Goal: Task Accomplishment & Management: Manage account settings

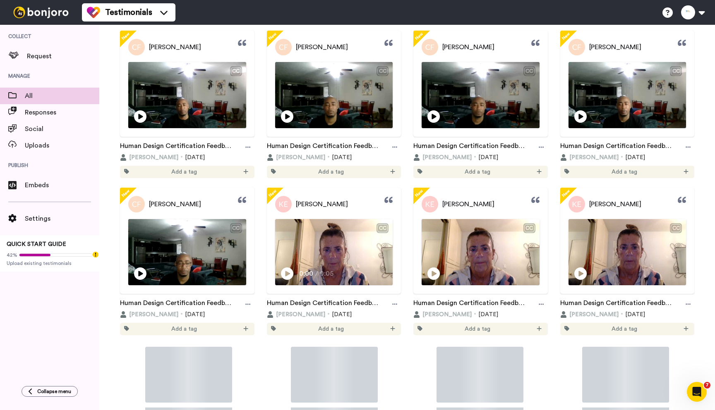
scroll to position [509, 0]
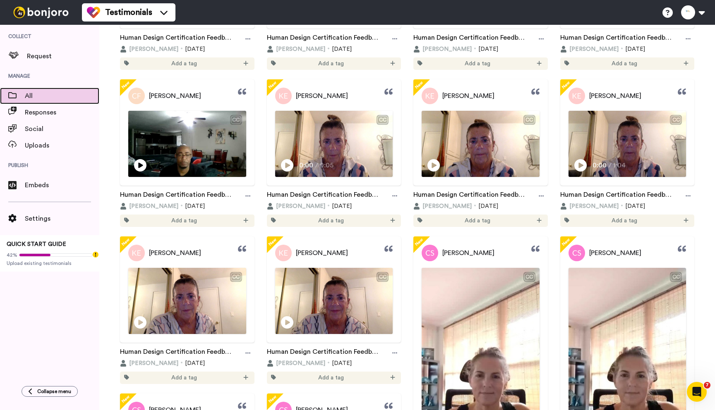
click at [24, 94] on span at bounding box center [12, 96] width 25 height 8
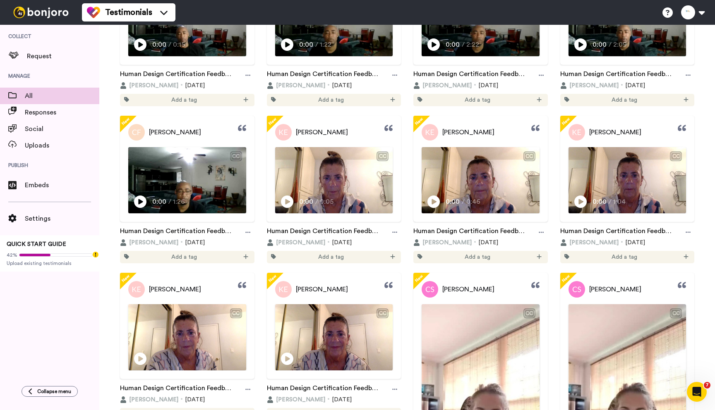
scroll to position [477, 0]
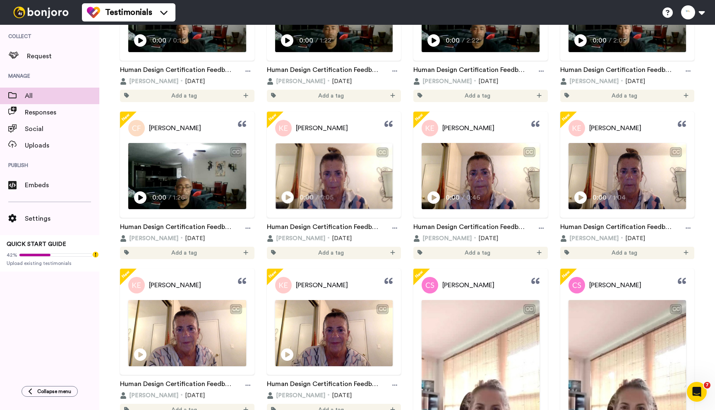
click at [282, 196] on icon at bounding box center [287, 198] width 12 height 12
click at [283, 197] on span "0:02" at bounding box center [288, 197] width 15 height 10
click at [43, 116] on span "Responses" at bounding box center [62, 113] width 74 height 10
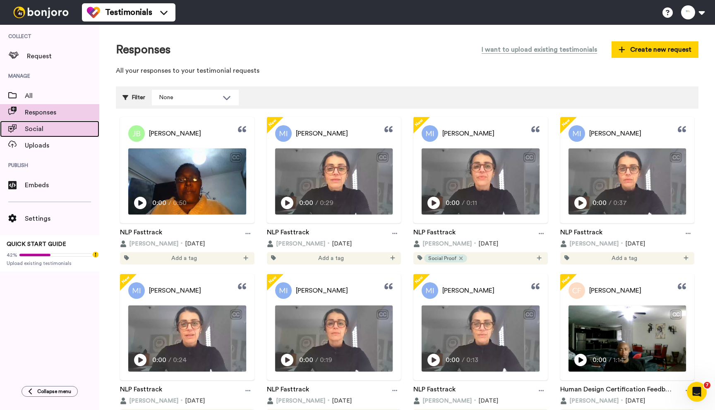
click at [40, 130] on span "Social" at bounding box center [62, 129] width 74 height 10
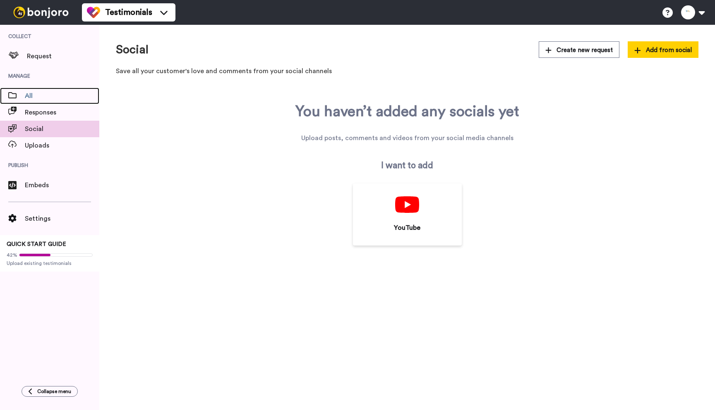
click at [36, 99] on span "All" at bounding box center [62, 96] width 74 height 10
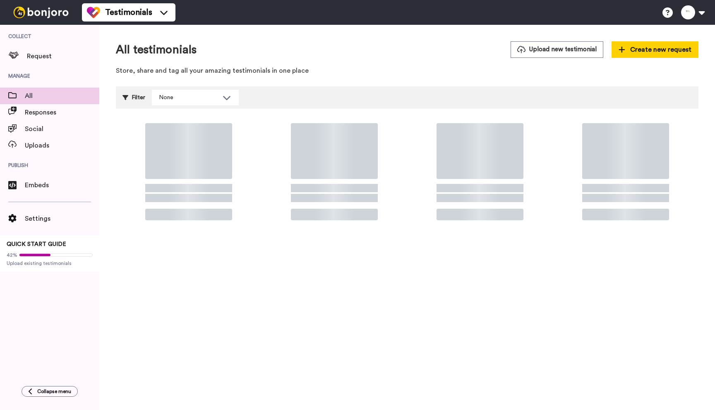
click at [46, 54] on span "Request" at bounding box center [63, 56] width 72 height 10
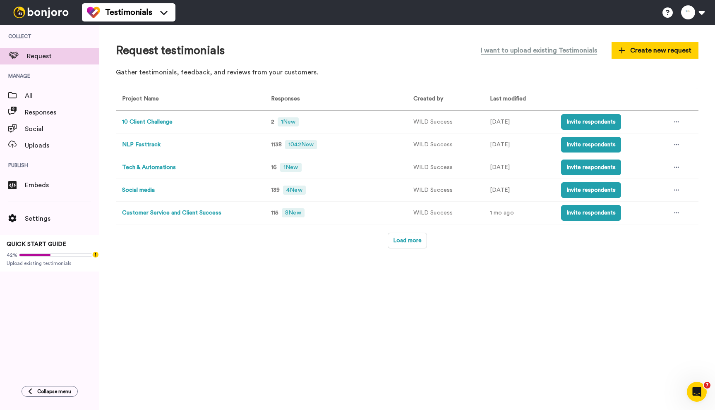
click at [144, 144] on button "NLP Fasttrack" at bounding box center [141, 145] width 38 height 9
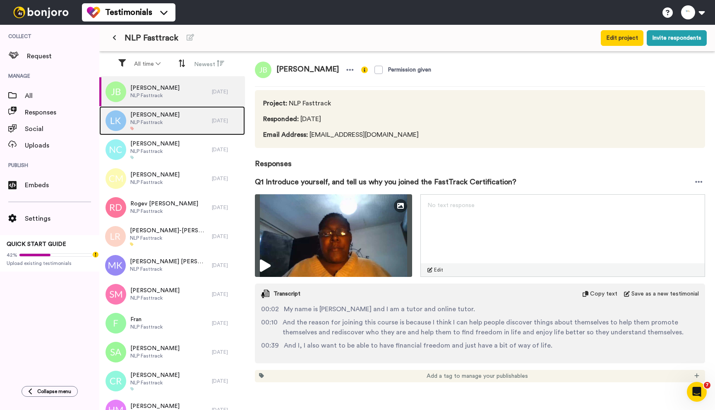
click at [148, 115] on span "Lindsay Koenig" at bounding box center [154, 115] width 49 height 8
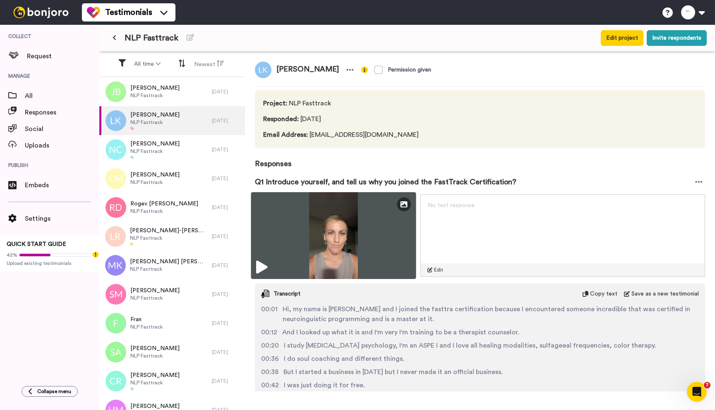
click at [262, 266] on icon at bounding box center [261, 267] width 11 height 13
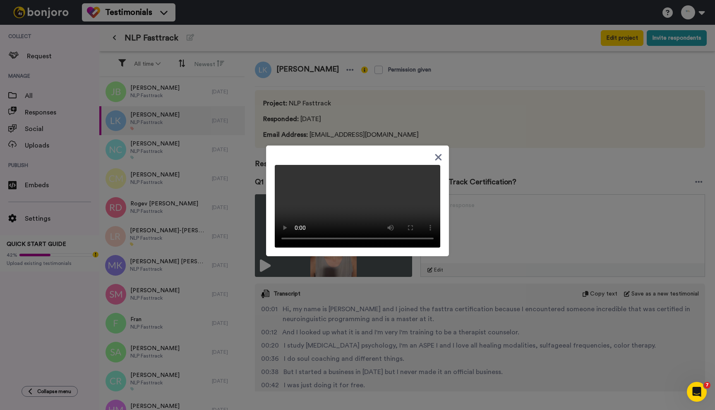
click at [506, 182] on div at bounding box center [357, 205] width 715 height 410
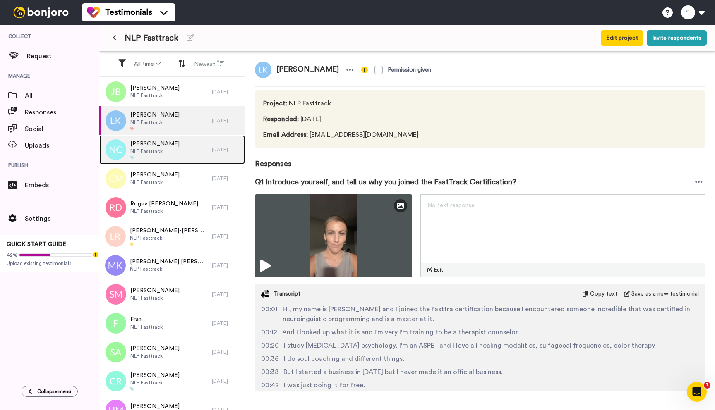
click at [149, 151] on span "NLP Fasttrack" at bounding box center [154, 151] width 49 height 7
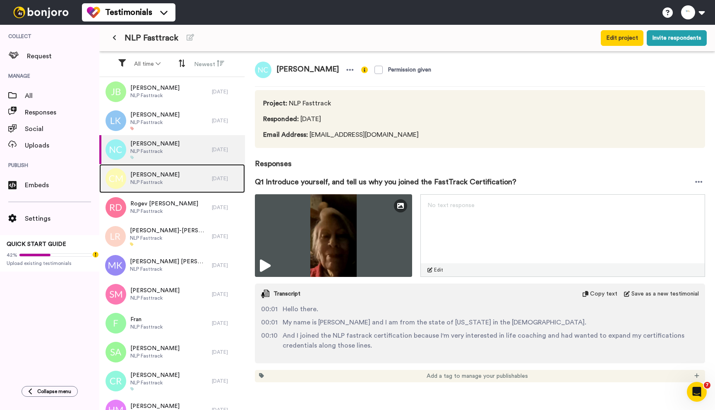
click at [155, 175] on span "Cindy Melville" at bounding box center [154, 175] width 49 height 8
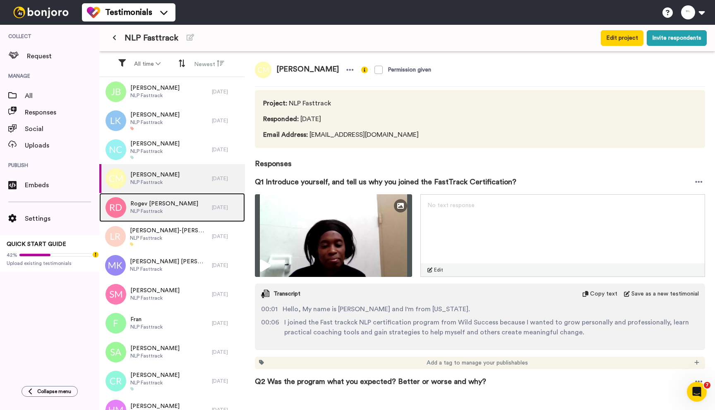
click at [175, 209] on div "Rogev Duckett NLP Fasttrack" at bounding box center [155, 207] width 113 height 29
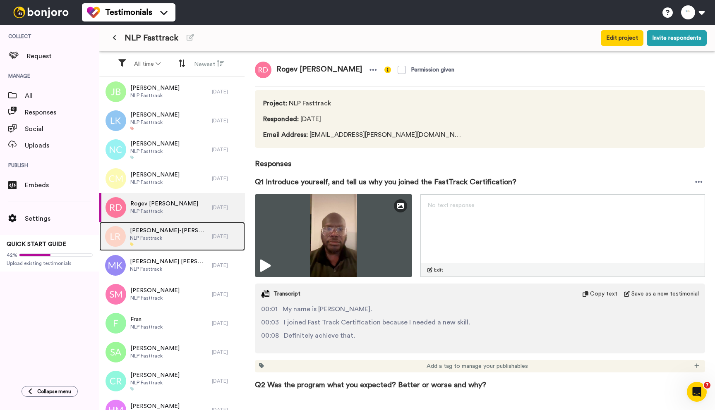
click at [177, 237] on span "NLP Fasttrack" at bounding box center [169, 238] width 78 height 7
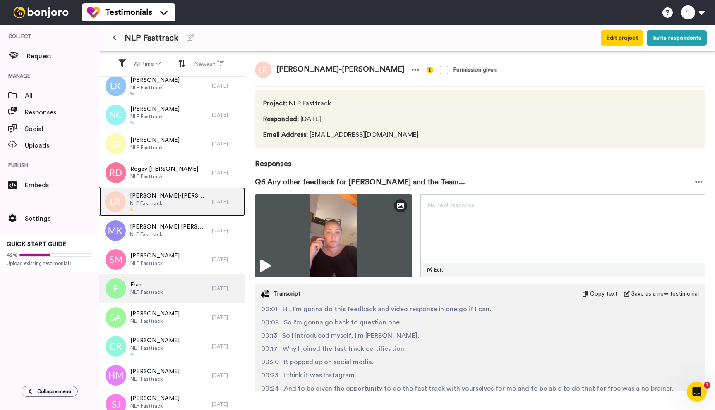
scroll to position [100, 0]
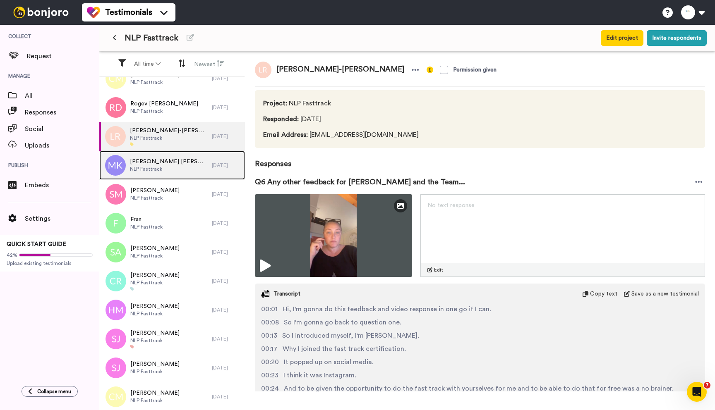
click at [161, 172] on span "NLP Fasttrack" at bounding box center [169, 169] width 78 height 7
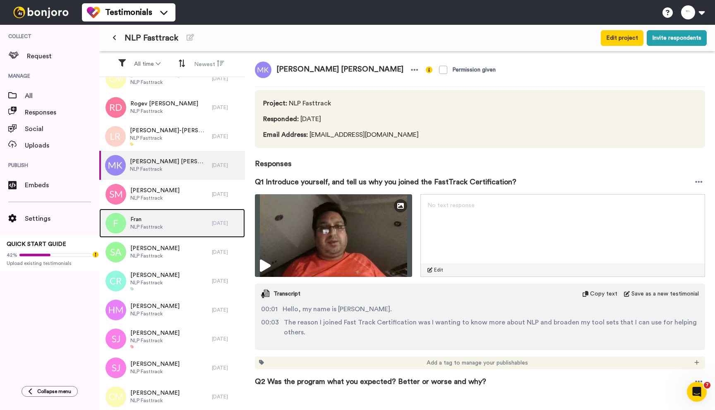
click at [170, 228] on div "Fran NLP Fasttrack" at bounding box center [155, 223] width 113 height 29
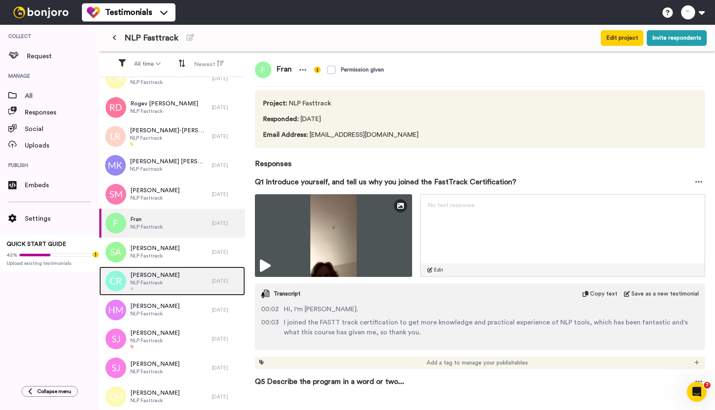
click at [160, 288] on div at bounding box center [154, 289] width 49 height 4
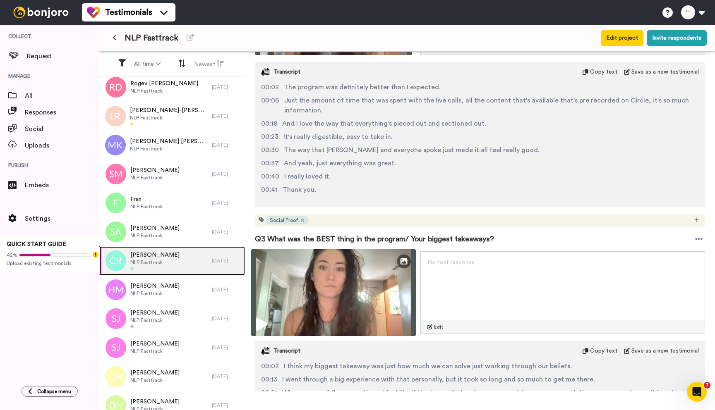
scroll to position [471, 0]
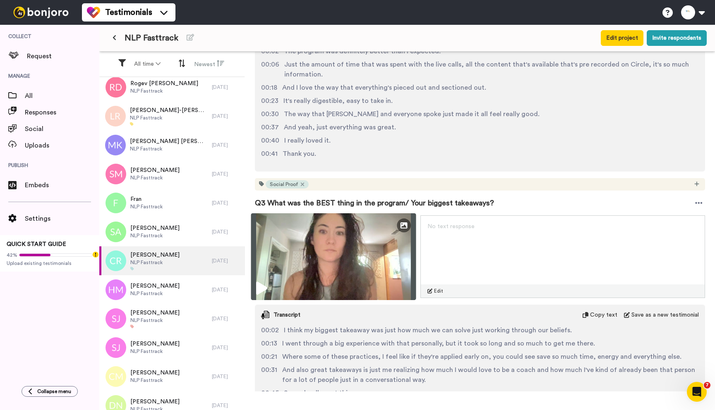
click at [257, 285] on icon at bounding box center [261, 288] width 11 height 13
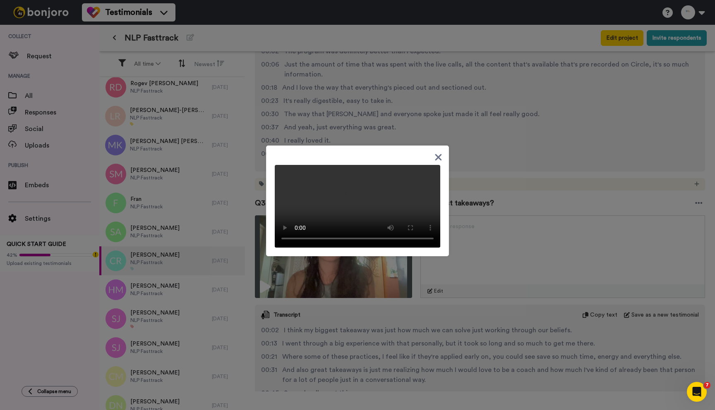
click at [435, 154] on icon at bounding box center [438, 157] width 7 height 7
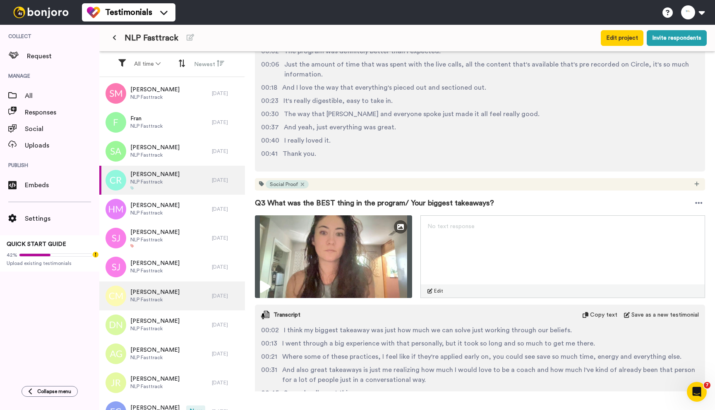
scroll to position [209, 0]
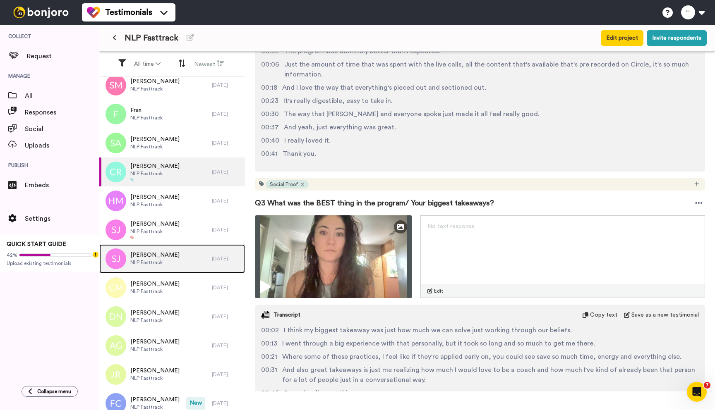
click at [149, 265] on span "NLP Fasttrack" at bounding box center [154, 262] width 49 height 7
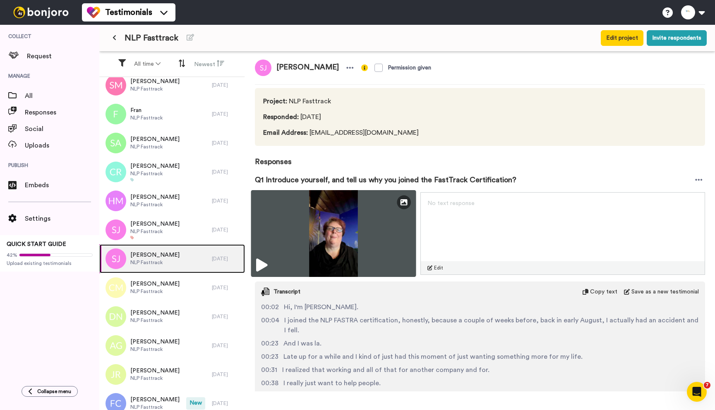
scroll to position [10, 0]
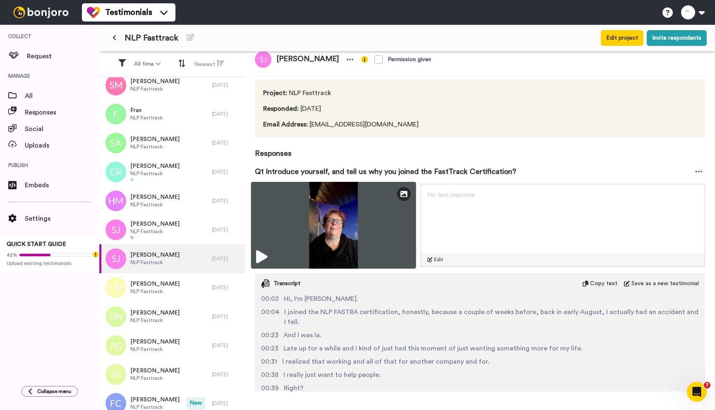
click at [266, 257] on icon at bounding box center [261, 257] width 11 height 13
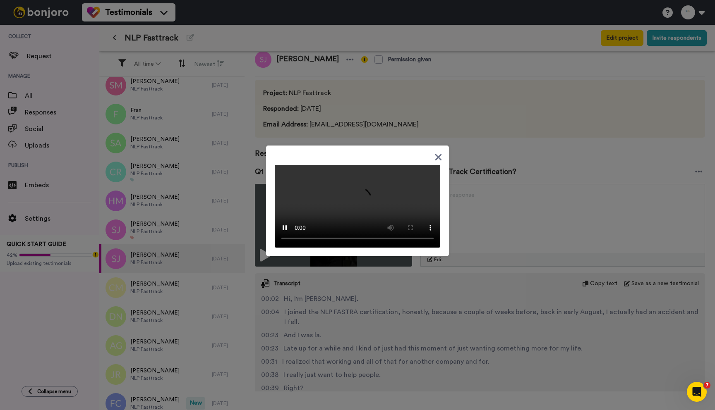
click at [477, 250] on div at bounding box center [357, 205] width 715 height 410
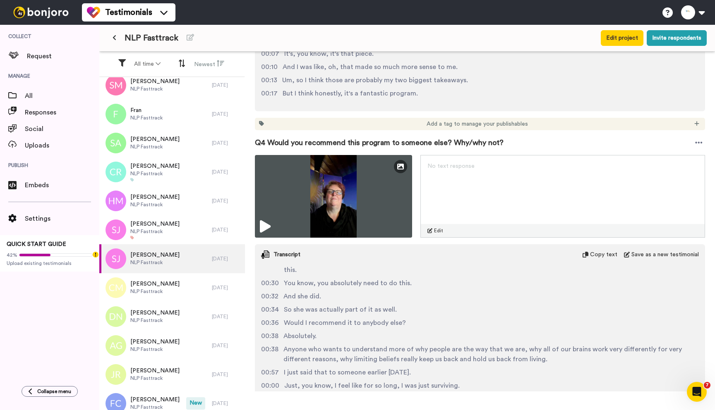
scroll to position [103, 0]
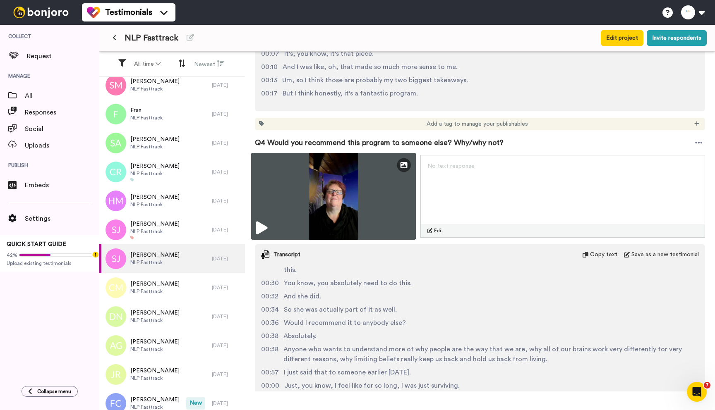
click at [267, 227] on icon at bounding box center [261, 228] width 11 height 13
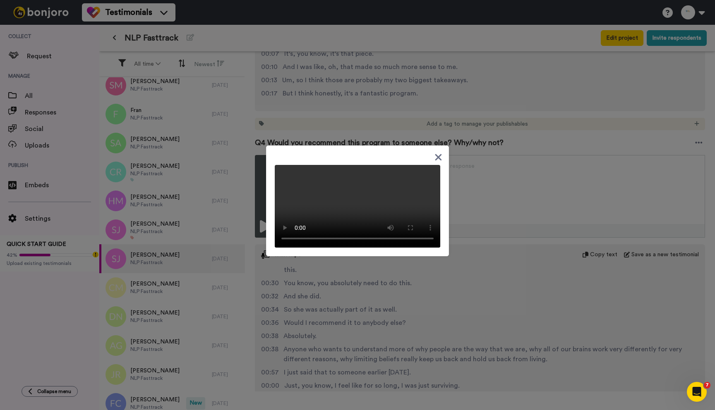
click at [435, 152] on icon at bounding box center [438, 157] width 8 height 10
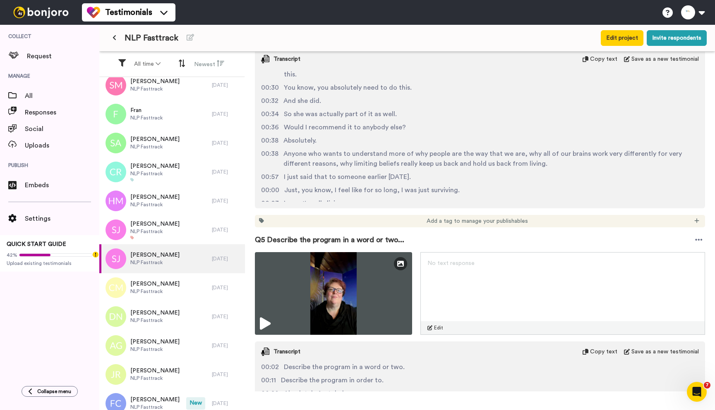
scroll to position [1070, 0]
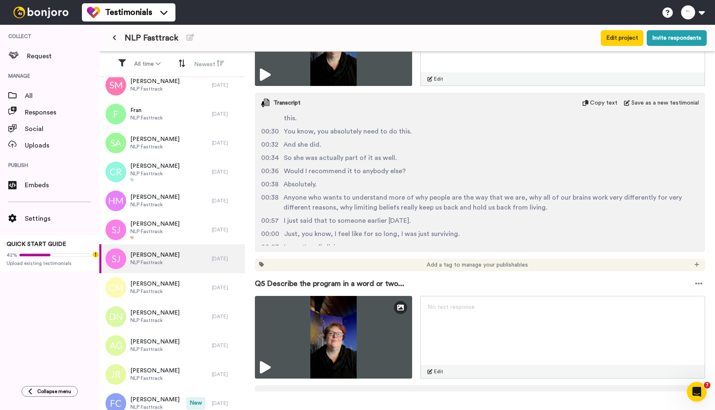
click at [258, 264] on span at bounding box center [260, 265] width 11 height 12
click at [261, 264] on icon at bounding box center [261, 264] width 5 height 5
click at [261, 265] on icon at bounding box center [261, 264] width 5 height 5
drag, startPoint x: 485, startPoint y: 221, endPoint x: 481, endPoint y: 224, distance: 5.6
click at [485, 229] on div "00:00 Just, you know, I feel like for so long, I was just surviving." at bounding box center [480, 234] width 438 height 10
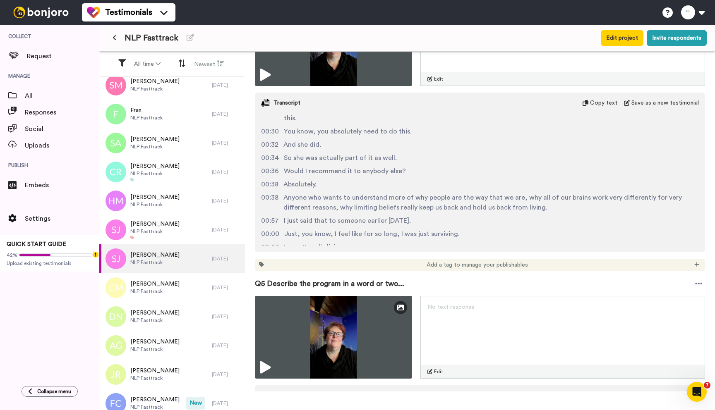
click at [262, 265] on icon at bounding box center [261, 264] width 5 height 5
click at [694, 265] on icon at bounding box center [696, 265] width 5 height 6
click at [659, 298] on span "Social Proof" at bounding box center [661, 301] width 29 height 7
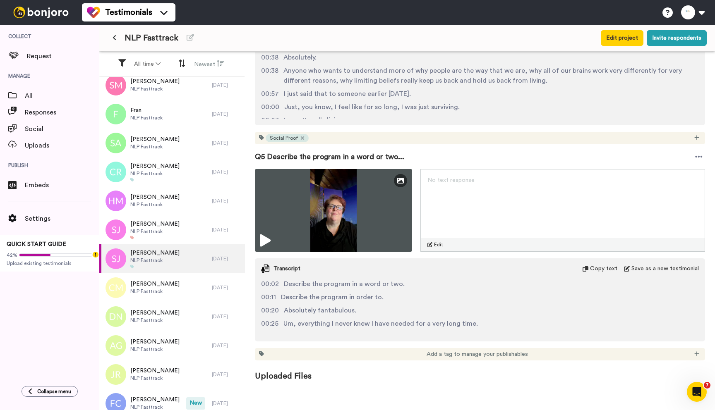
scroll to position [1197, 0]
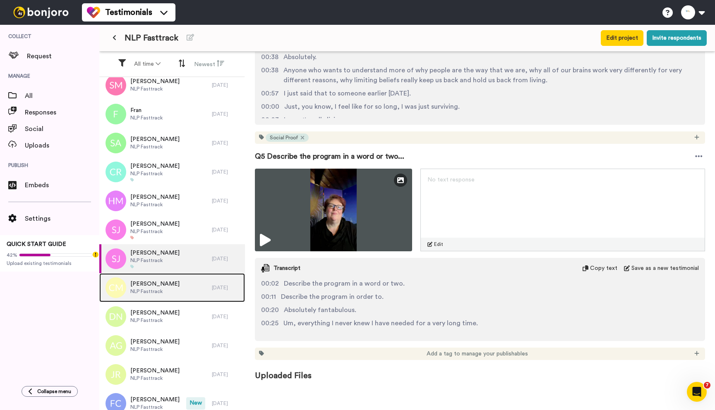
click at [178, 285] on div "Cindy Melville NLP Fasttrack" at bounding box center [155, 287] width 113 height 29
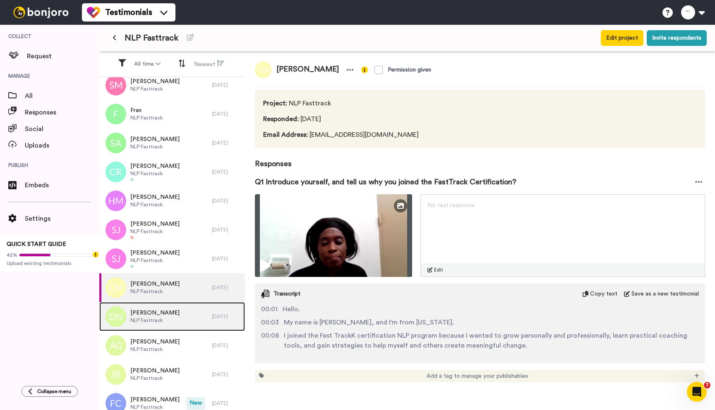
click at [177, 312] on div "Dr. Nahla Hatoum NLP Fasttrack" at bounding box center [155, 316] width 113 height 29
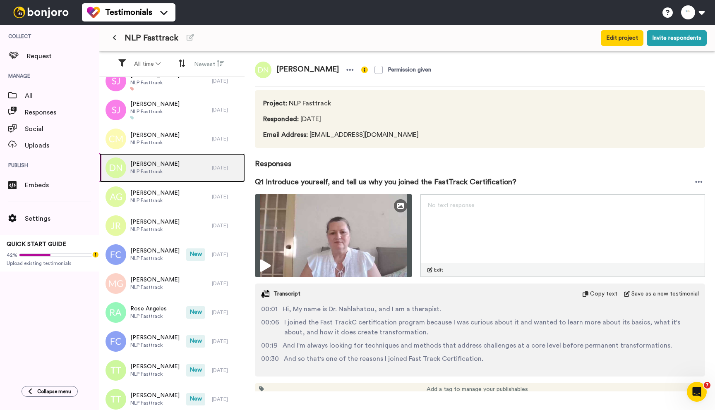
scroll to position [358, 0]
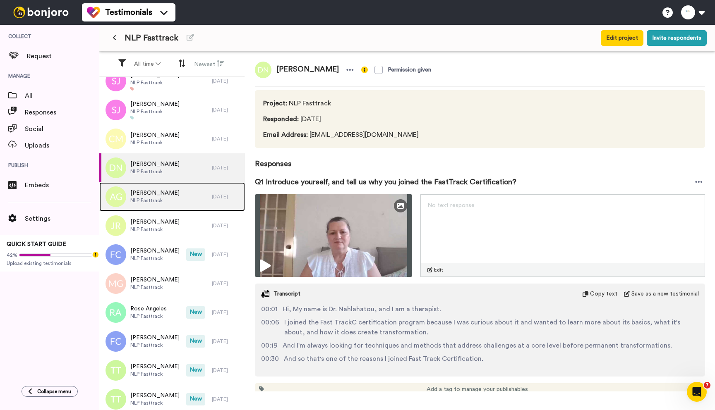
click at [169, 192] on div "Anne Gledhill NLP Fasttrack" at bounding box center [155, 196] width 113 height 29
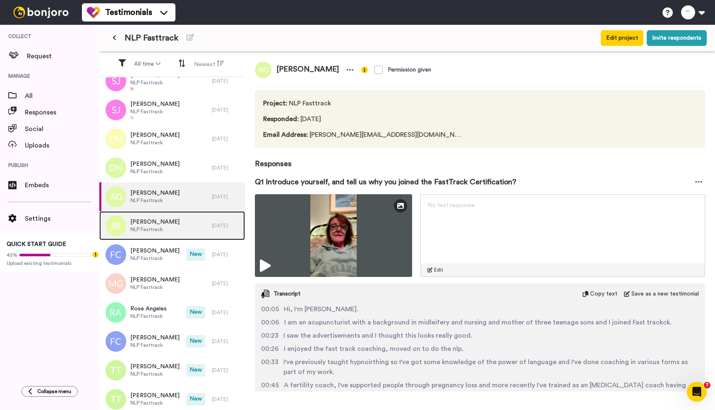
click at [158, 232] on span "NLP Fasttrack" at bounding box center [154, 229] width 49 height 7
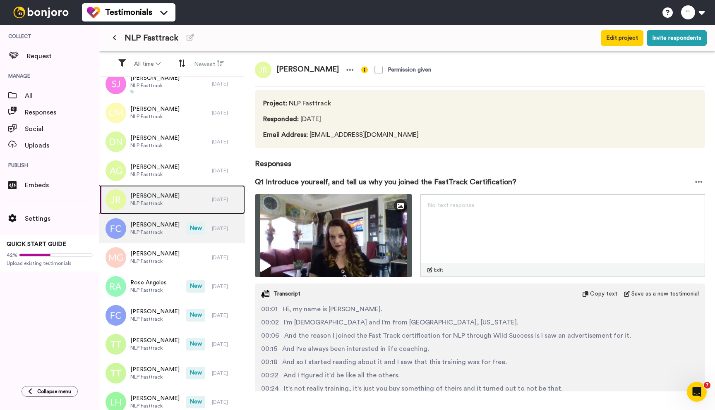
scroll to position [388, 0]
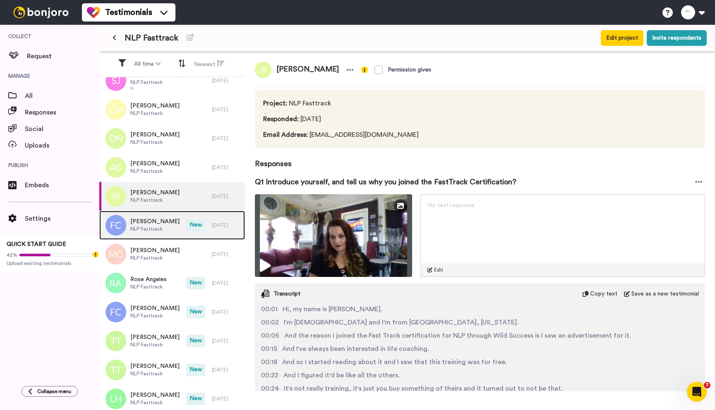
drag, startPoint x: 162, startPoint y: 222, endPoint x: 178, endPoint y: 224, distance: 16.7
click at [161, 222] on span "Florin Colomei" at bounding box center [154, 222] width 49 height 8
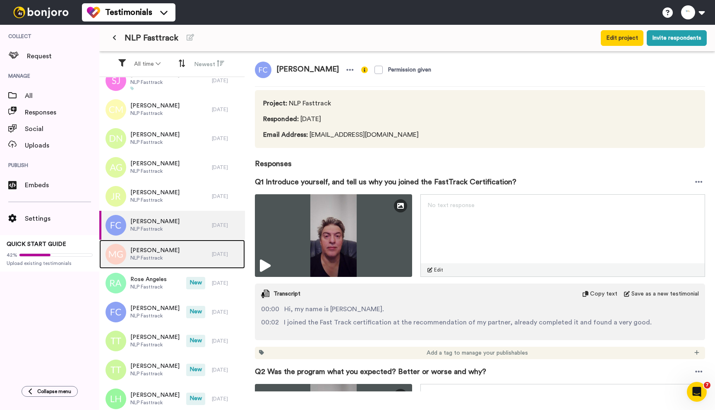
click at [159, 247] on span "Marianna Gorovaia" at bounding box center [154, 251] width 49 height 8
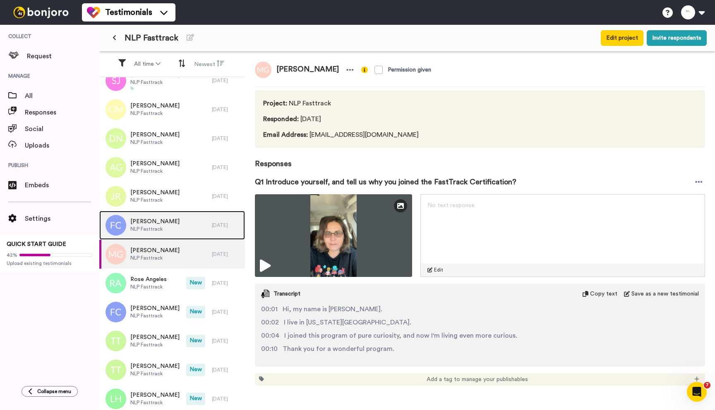
click at [151, 227] on span "NLP Fasttrack" at bounding box center [154, 229] width 49 height 7
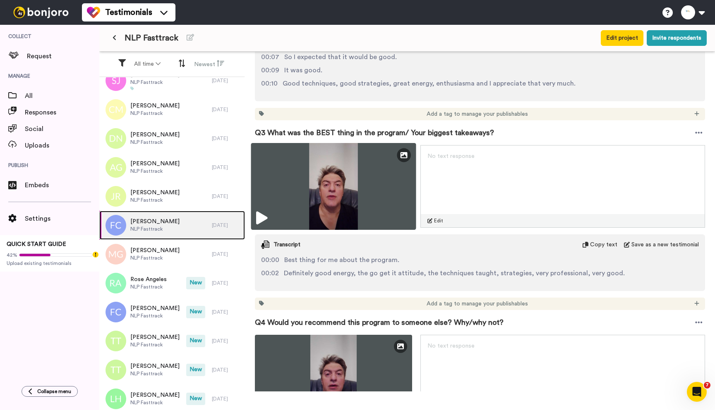
scroll to position [504, 0]
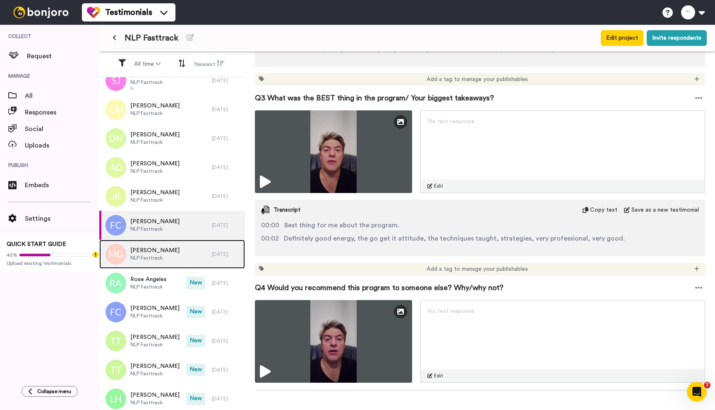
click at [147, 247] on span "Marianna Gorovaia" at bounding box center [154, 251] width 49 height 8
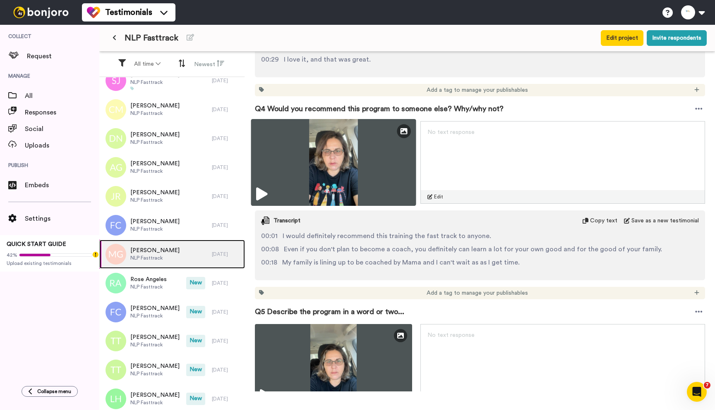
scroll to position [724, 0]
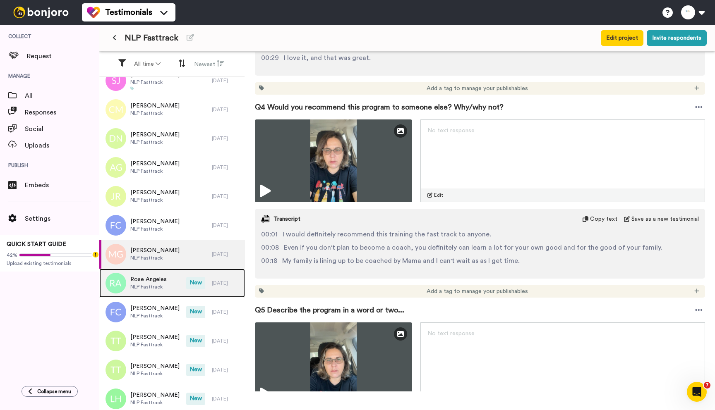
click at [141, 285] on span "NLP Fasttrack" at bounding box center [148, 287] width 36 height 7
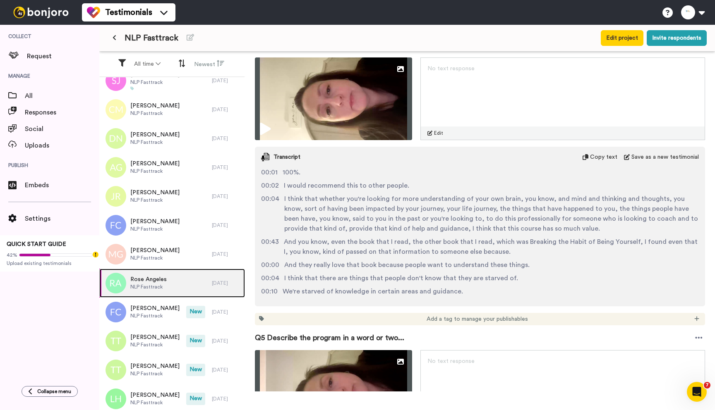
scroll to position [1014, 0]
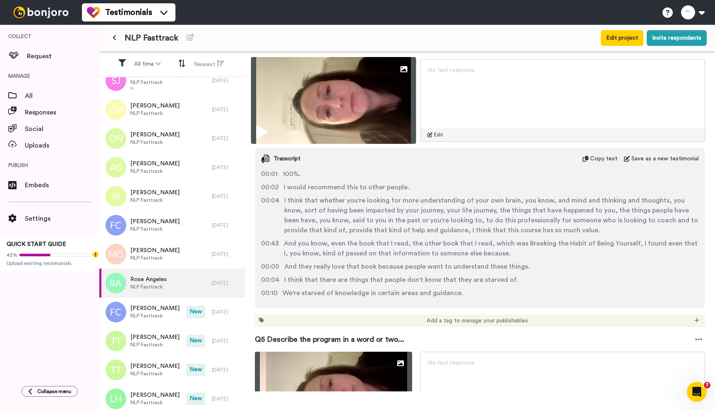
click at [263, 130] on icon at bounding box center [261, 132] width 11 height 13
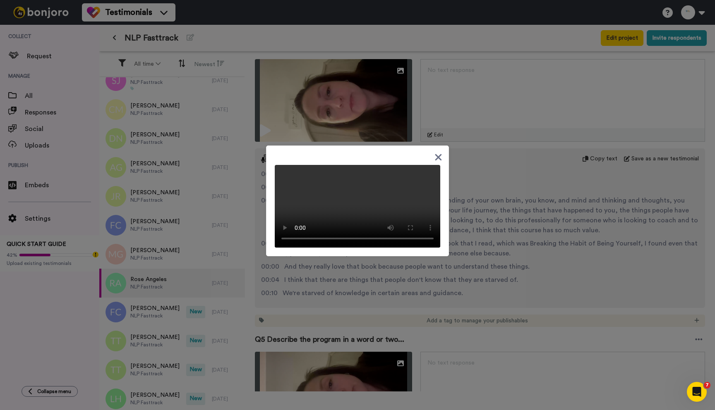
click at [494, 195] on div at bounding box center [357, 205] width 715 height 410
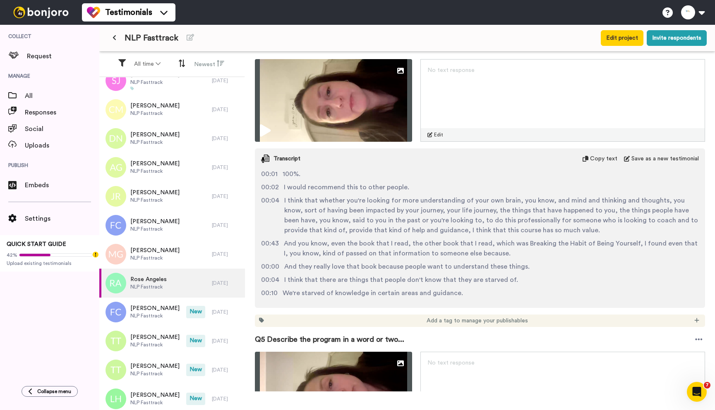
click at [262, 322] on icon at bounding box center [261, 320] width 5 height 5
drag, startPoint x: 689, startPoint y: 319, endPoint x: 692, endPoint y: 324, distance: 5.6
click at [694, 319] on icon at bounding box center [696, 321] width 5 height 6
click at [665, 354] on span "Social Proof" at bounding box center [661, 357] width 29 height 7
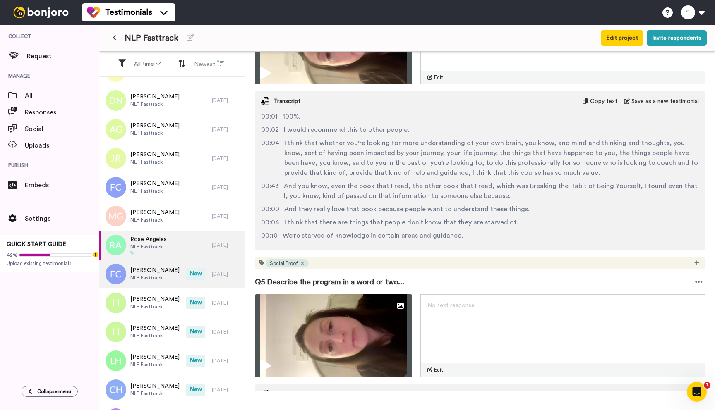
scroll to position [444, 0]
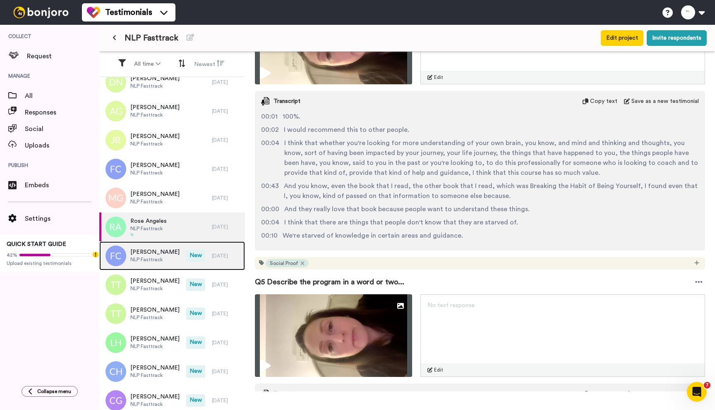
click at [157, 257] on span "NLP Fasttrack" at bounding box center [154, 260] width 49 height 7
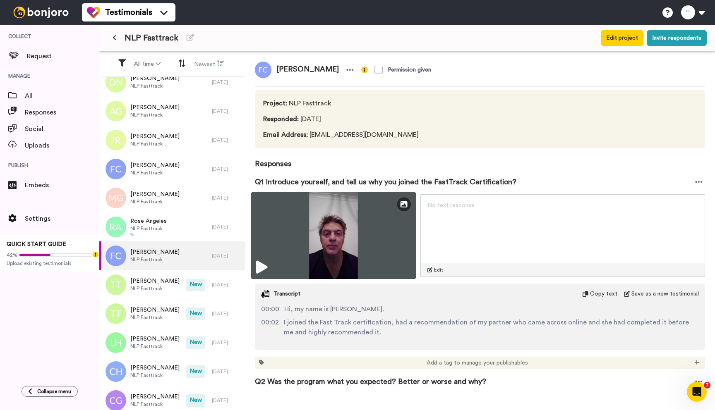
click at [256, 269] on icon at bounding box center [261, 267] width 11 height 13
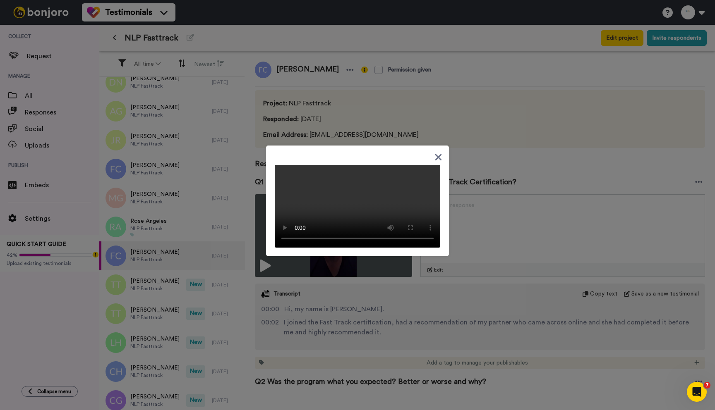
click at [434, 152] on icon at bounding box center [438, 157] width 8 height 10
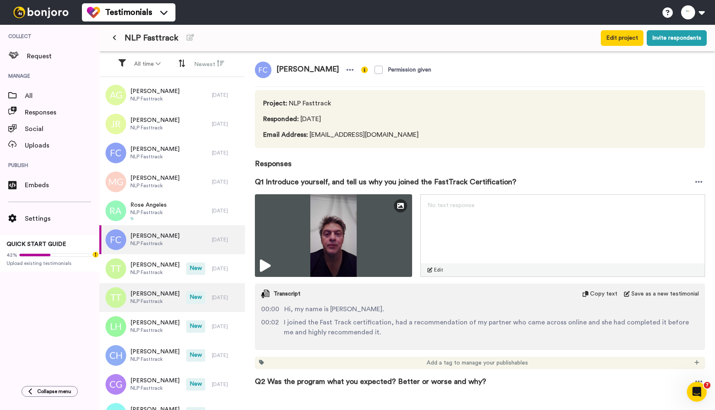
scroll to position [482, 0]
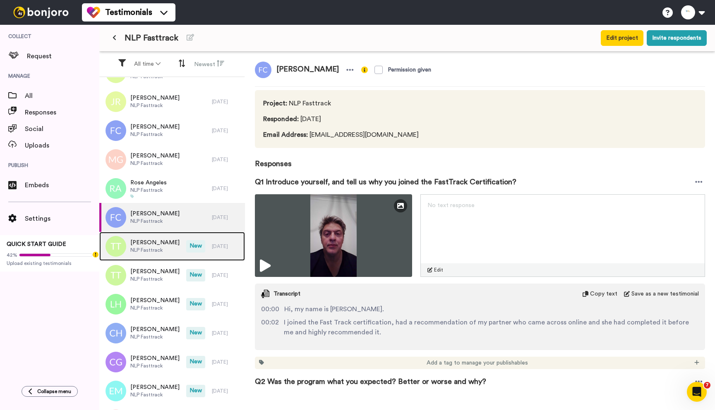
click at [158, 248] on span "NLP Fasttrack" at bounding box center [154, 250] width 49 height 7
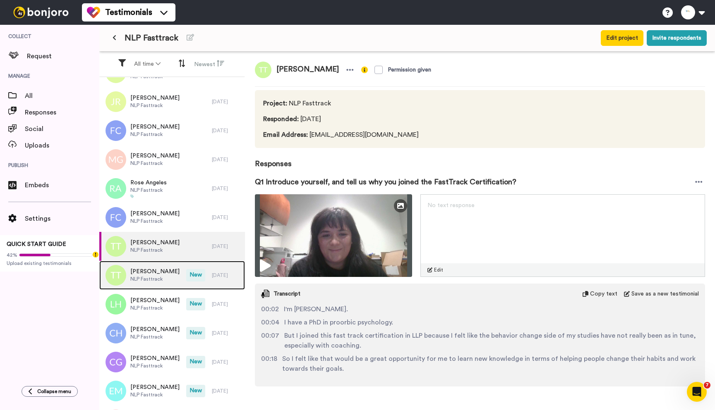
click at [158, 273] on span "Tiffany Tallackson" at bounding box center [154, 272] width 49 height 8
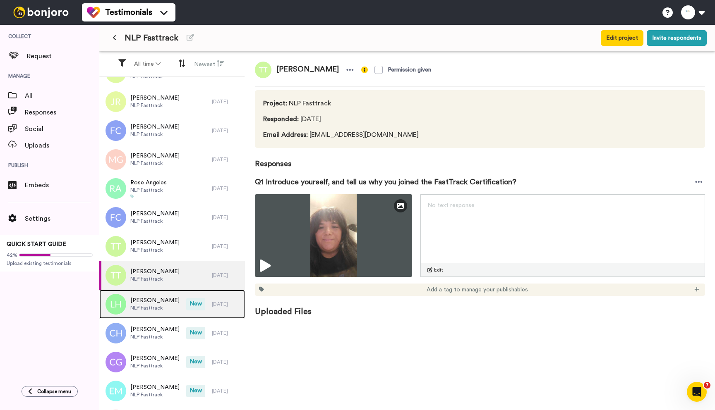
click at [158, 302] on span "Liz Harvin" at bounding box center [154, 301] width 49 height 8
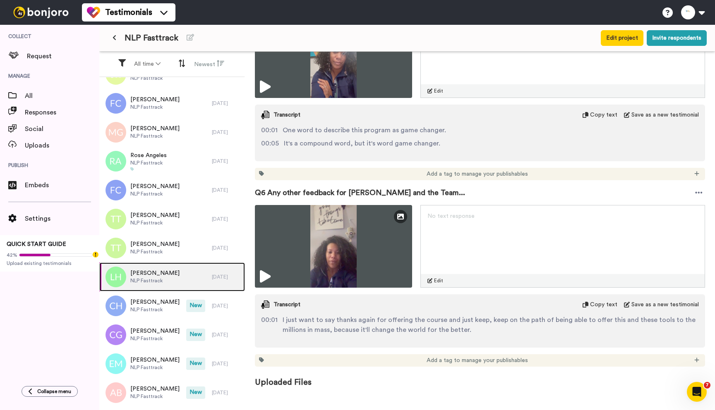
scroll to position [1125, 0]
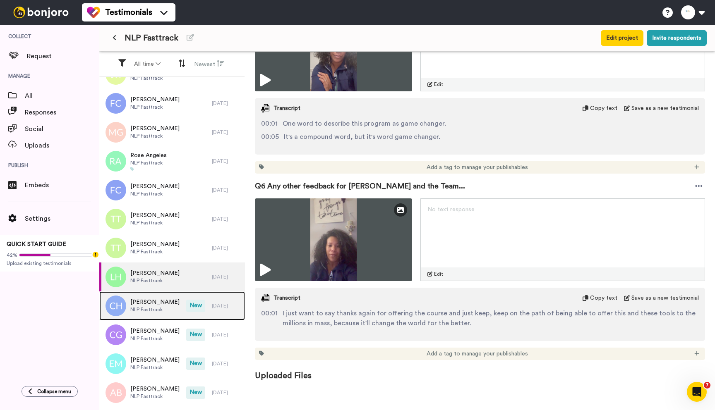
drag, startPoint x: 154, startPoint y: 302, endPoint x: 175, endPoint y: 303, distance: 20.7
click at [154, 302] on span "Carrie Harden" at bounding box center [154, 302] width 49 height 8
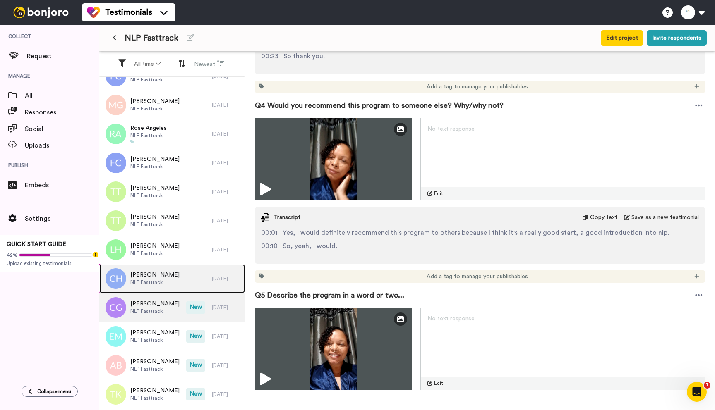
scroll to position [547, 0]
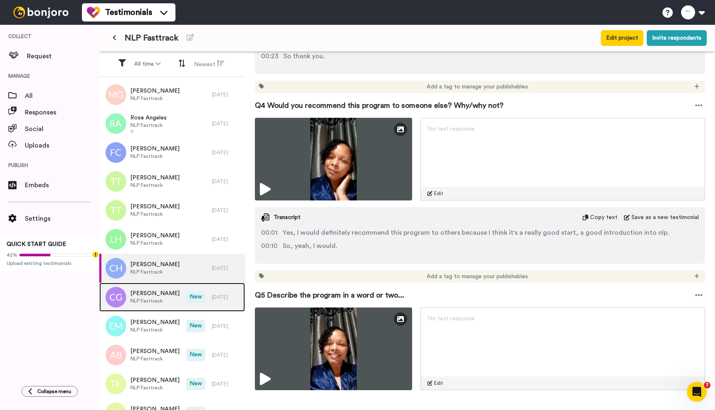
click at [152, 300] on span "NLP Fasttrack" at bounding box center [154, 301] width 49 height 7
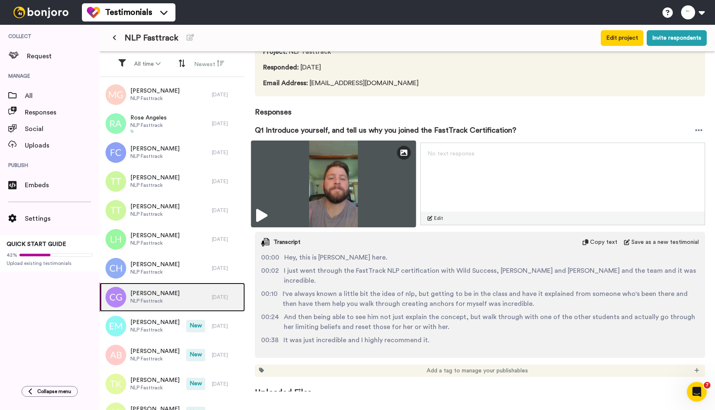
scroll to position [59, 0]
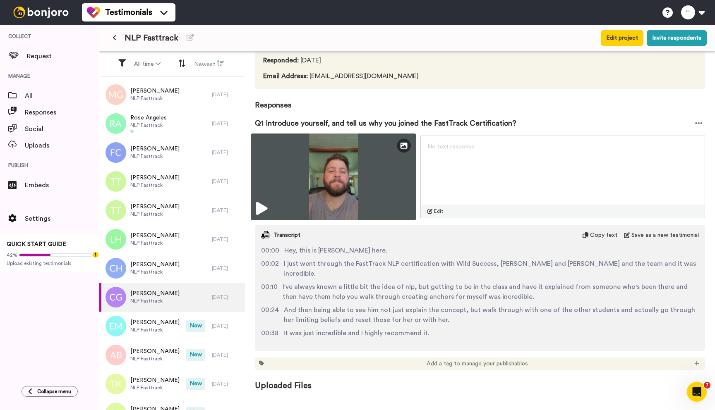
click at [269, 206] on div "Edit Thumbnail" at bounding box center [333, 177] width 165 height 87
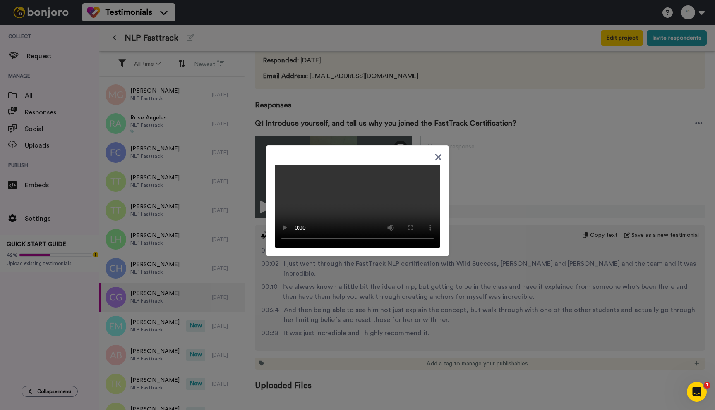
click at [435, 154] on icon at bounding box center [438, 157] width 7 height 7
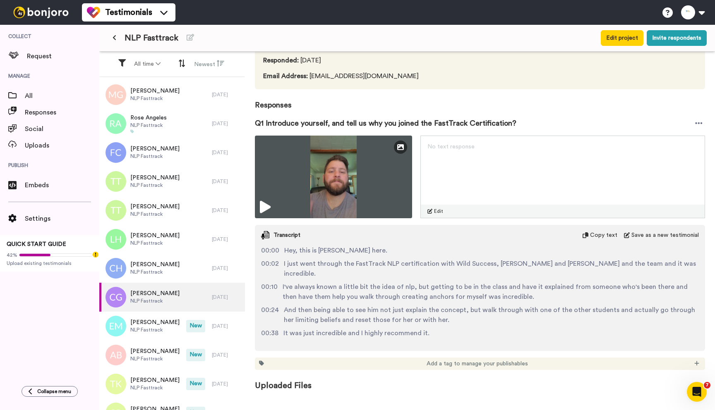
click at [692, 358] on div "Add a tag to manage your publishables" at bounding box center [480, 364] width 450 height 12
click at [694, 361] on icon at bounding box center [696, 364] width 5 height 6
click at [661, 321] on span "High Impact" at bounding box center [661, 324] width 29 height 7
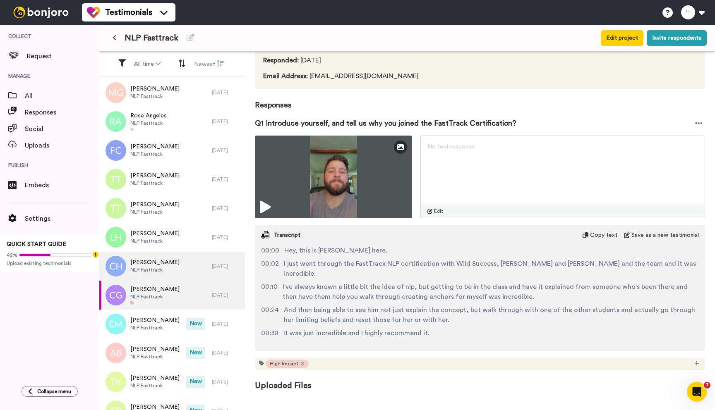
scroll to position [604, 0]
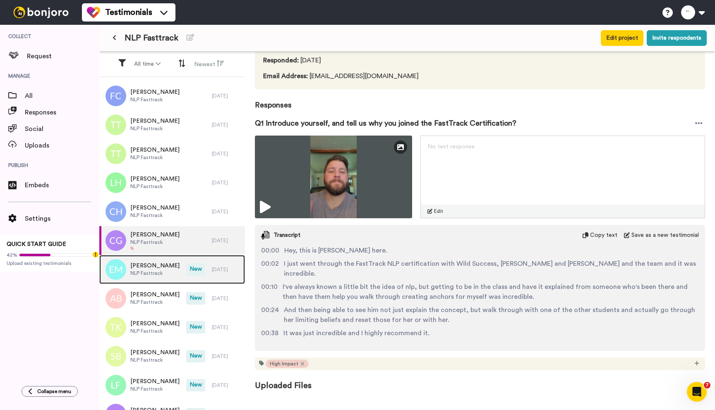
click at [151, 278] on div "Edye Marchese NLP Fasttrack" at bounding box center [142, 269] width 87 height 29
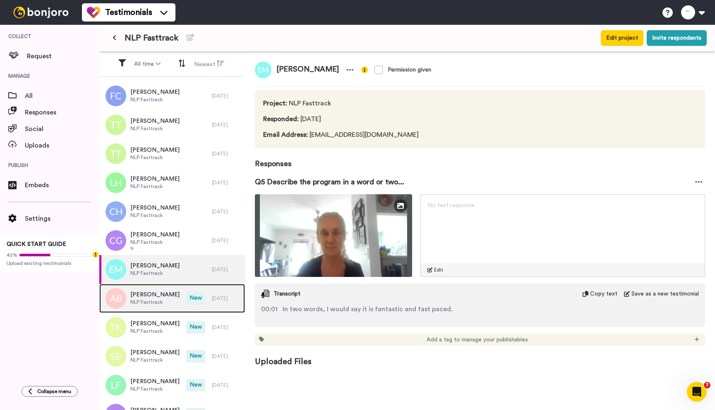
click at [132, 301] on span "NLP Fasttrack" at bounding box center [154, 302] width 49 height 7
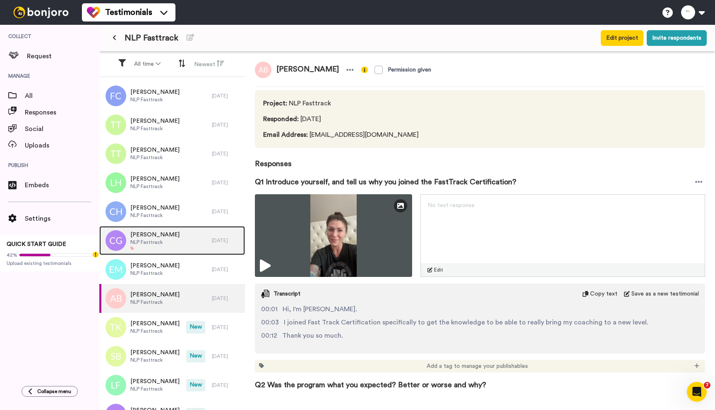
click at [168, 236] on div "Craig Gunter NLP Fasttrack" at bounding box center [155, 240] width 113 height 29
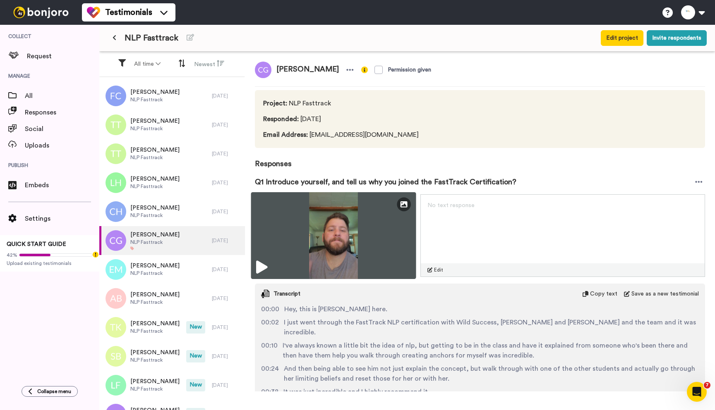
click at [357, 236] on img at bounding box center [333, 235] width 165 height 87
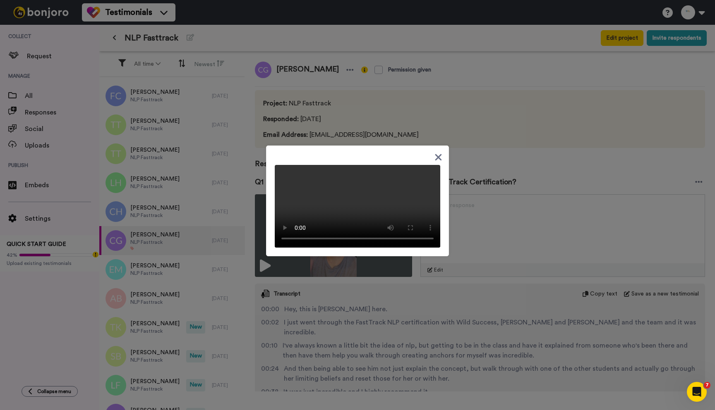
click at [439, 146] on div at bounding box center [357, 201] width 183 height 111
click at [438, 154] on icon at bounding box center [438, 157] width 7 height 7
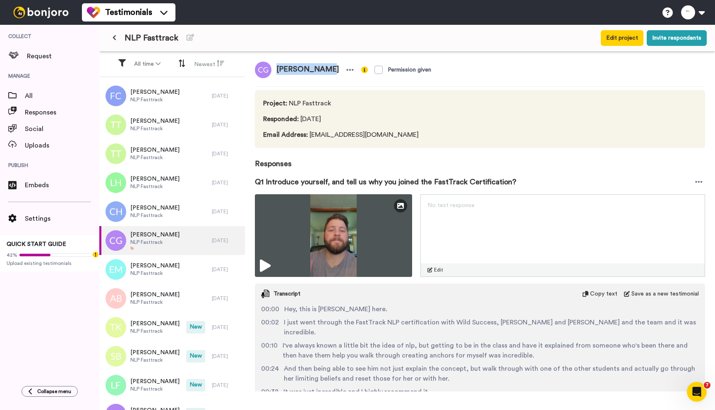
drag, startPoint x: 274, startPoint y: 71, endPoint x: 319, endPoint y: 70, distance: 45.1
click at [319, 70] on span "Craig Gunter" at bounding box center [307, 70] width 72 height 17
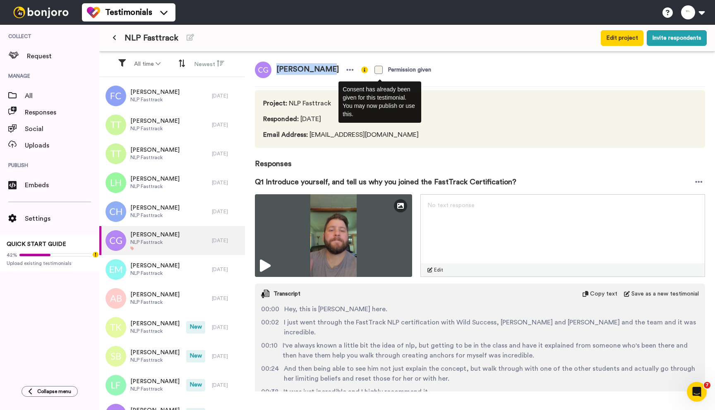
copy span "Craig Gunter"
